Goal: Task Accomplishment & Management: Manage account settings

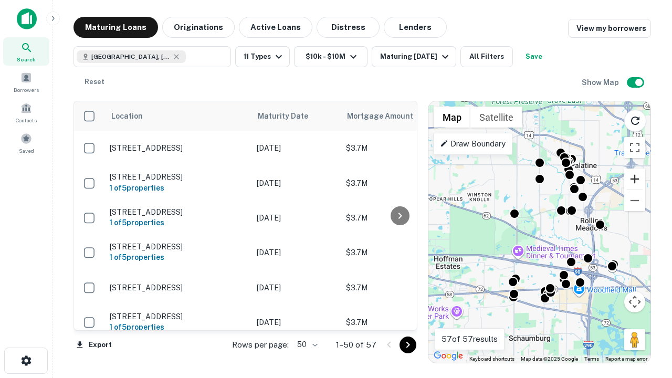
click at [634, 179] on button "Zoom in" at bounding box center [634, 178] width 21 height 21
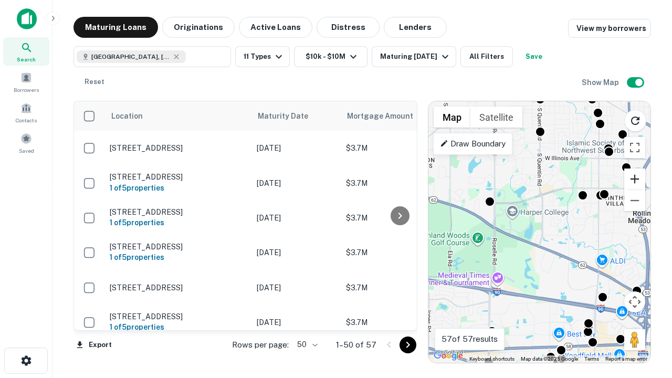
click at [634, 179] on button "Zoom in" at bounding box center [634, 178] width 21 height 21
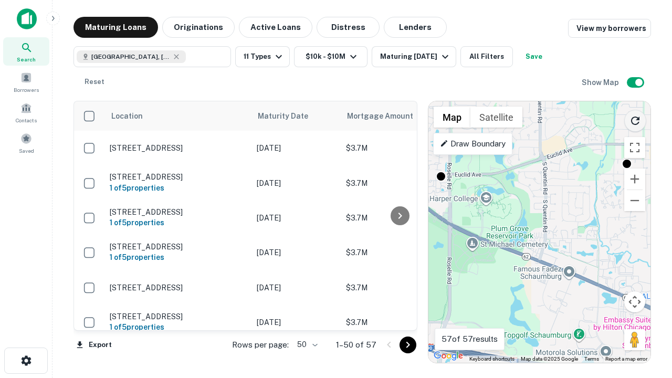
click at [635, 119] on icon "Reload search area" at bounding box center [635, 120] width 13 height 13
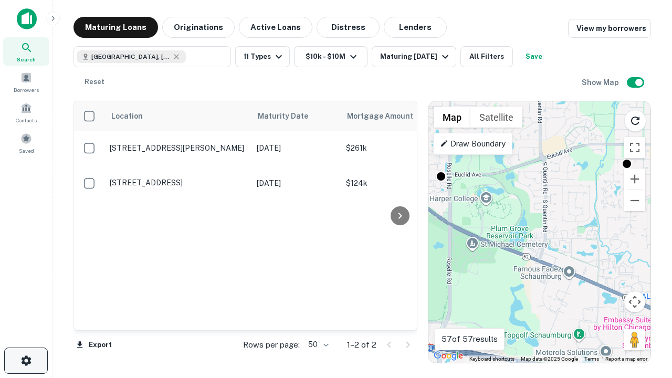
click at [26, 360] on icon "button" at bounding box center [26, 360] width 13 height 13
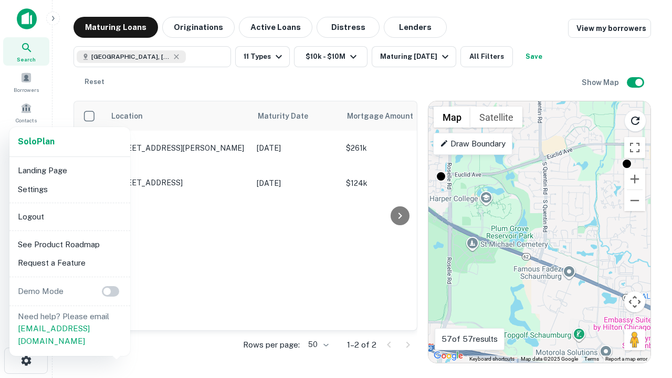
click at [69, 216] on li "Logout" at bounding box center [70, 216] width 112 height 19
